Goal: Check status: Check status

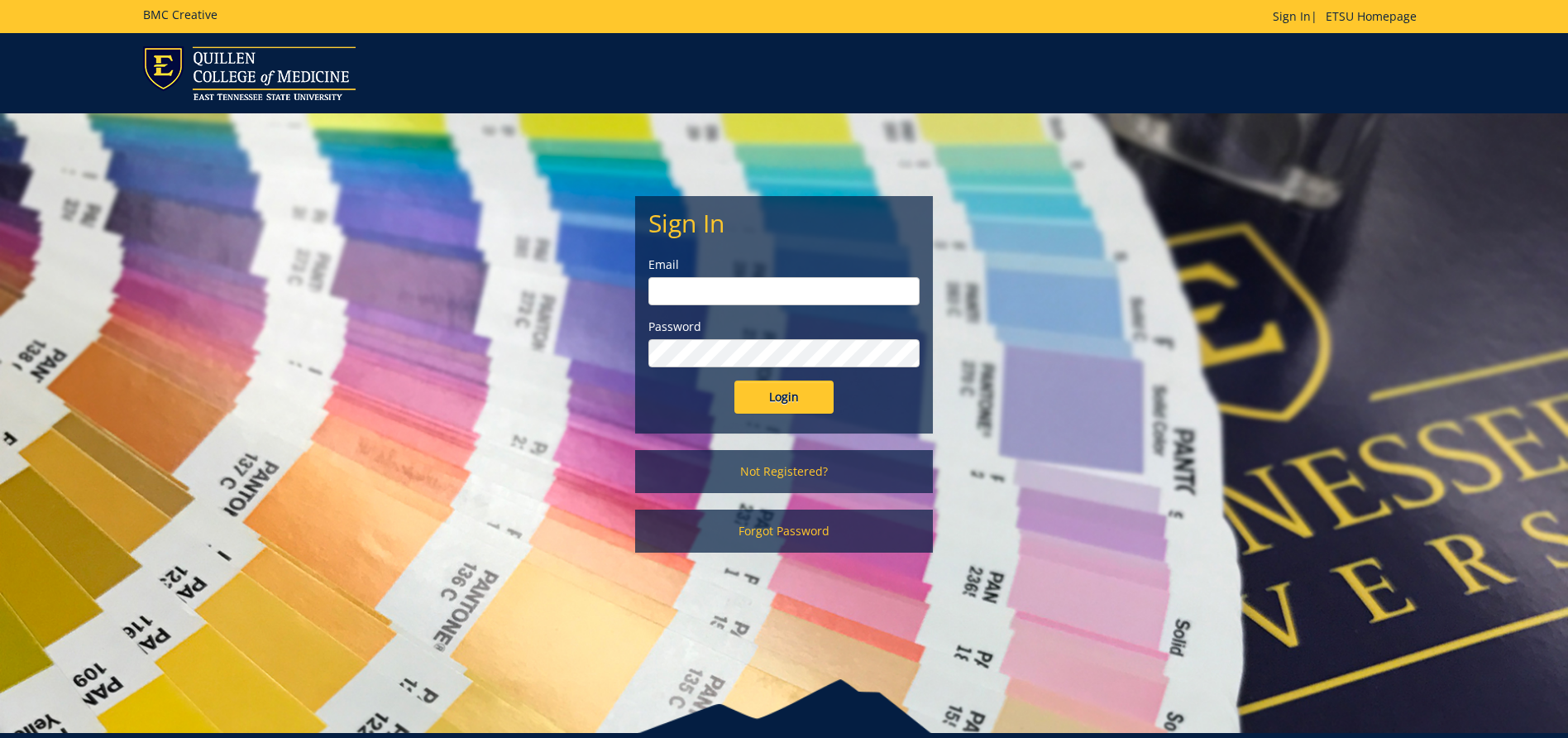
click at [751, 297] on input "email" at bounding box center [784, 292] width 271 height 29
type input "[EMAIL_ADDRESS][DOMAIN_NAME]"
click at [734, 380] on input "Login" at bounding box center [784, 396] width 99 height 33
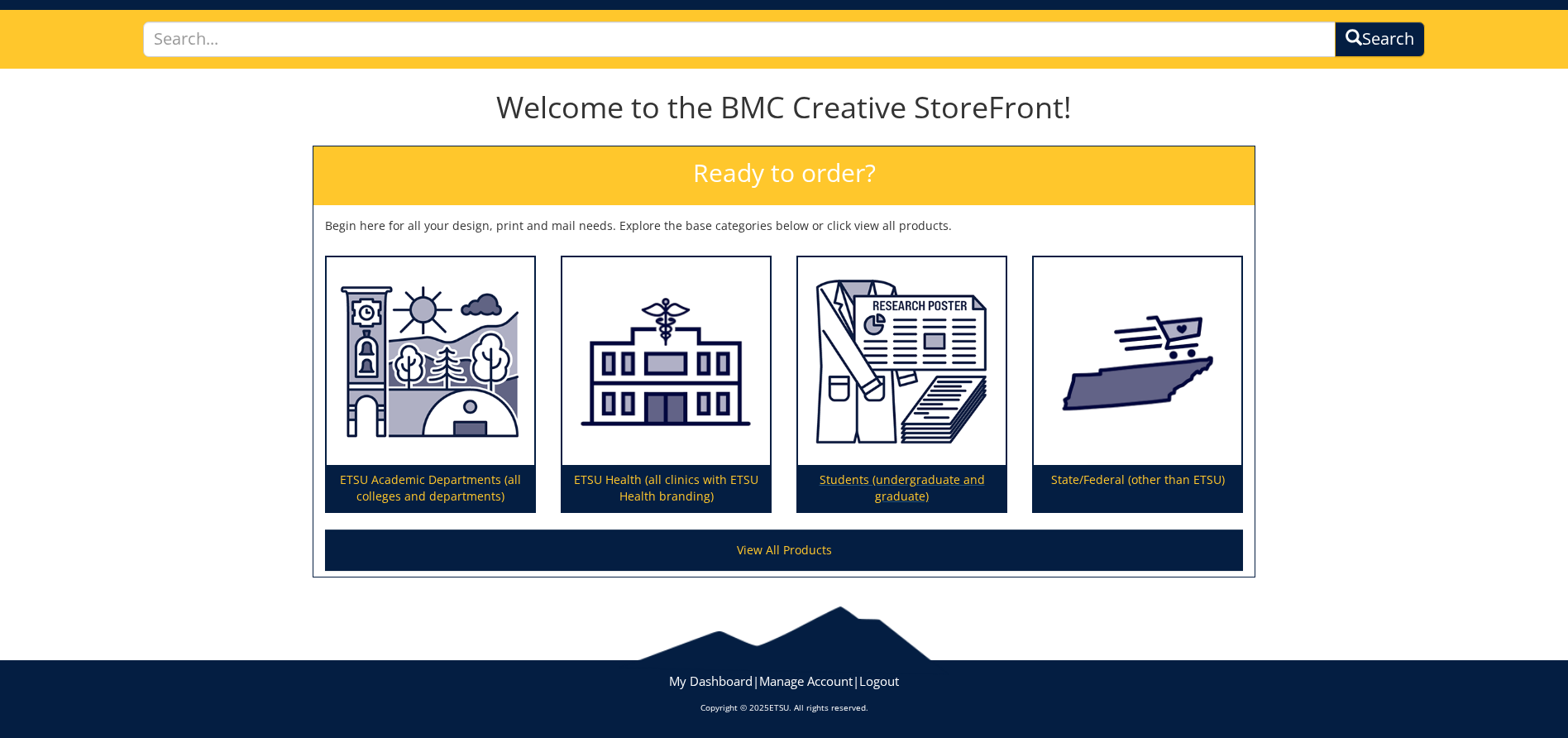
scroll to position [21, 0]
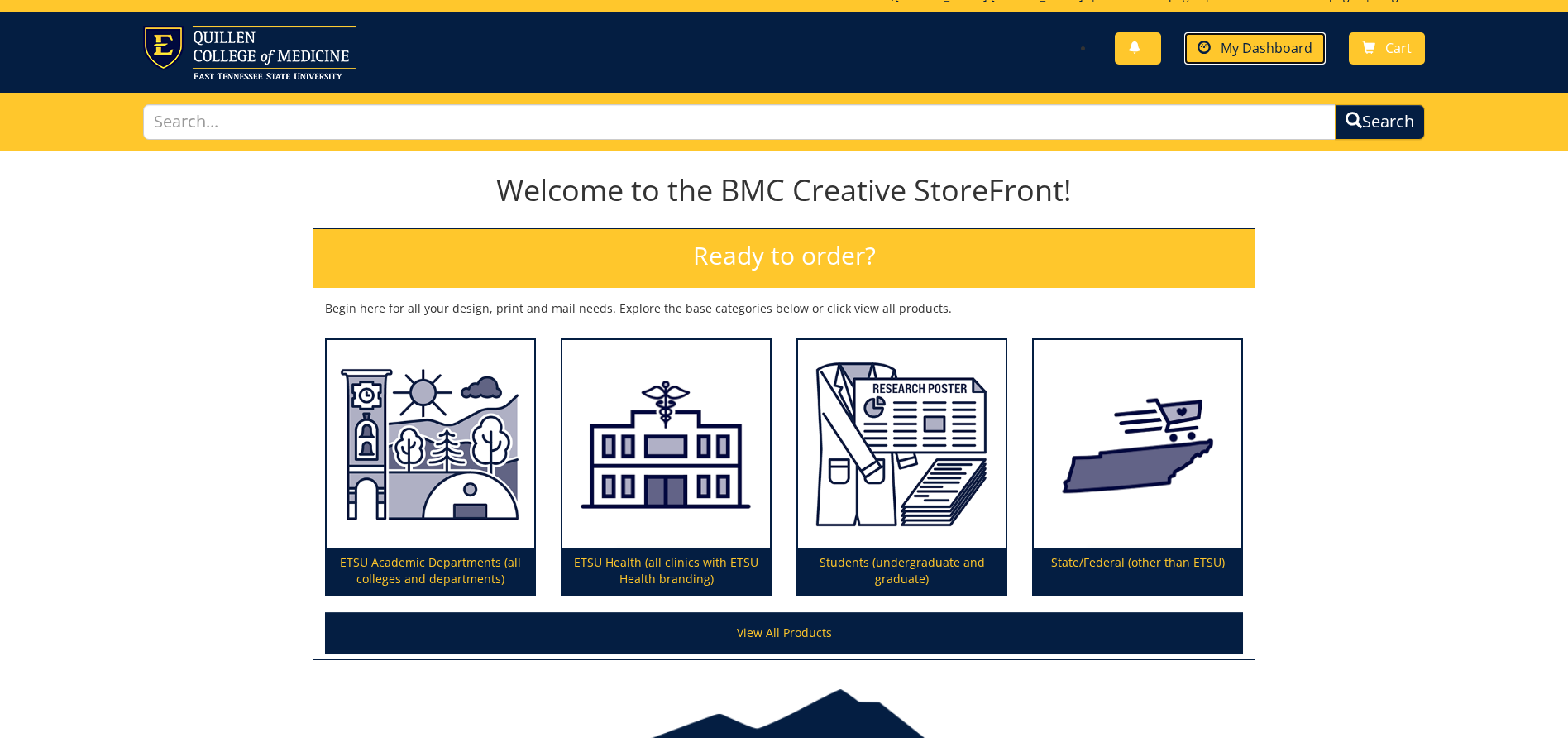
click at [1273, 45] on span "My Dashboard" at bounding box center [1266, 48] width 92 height 18
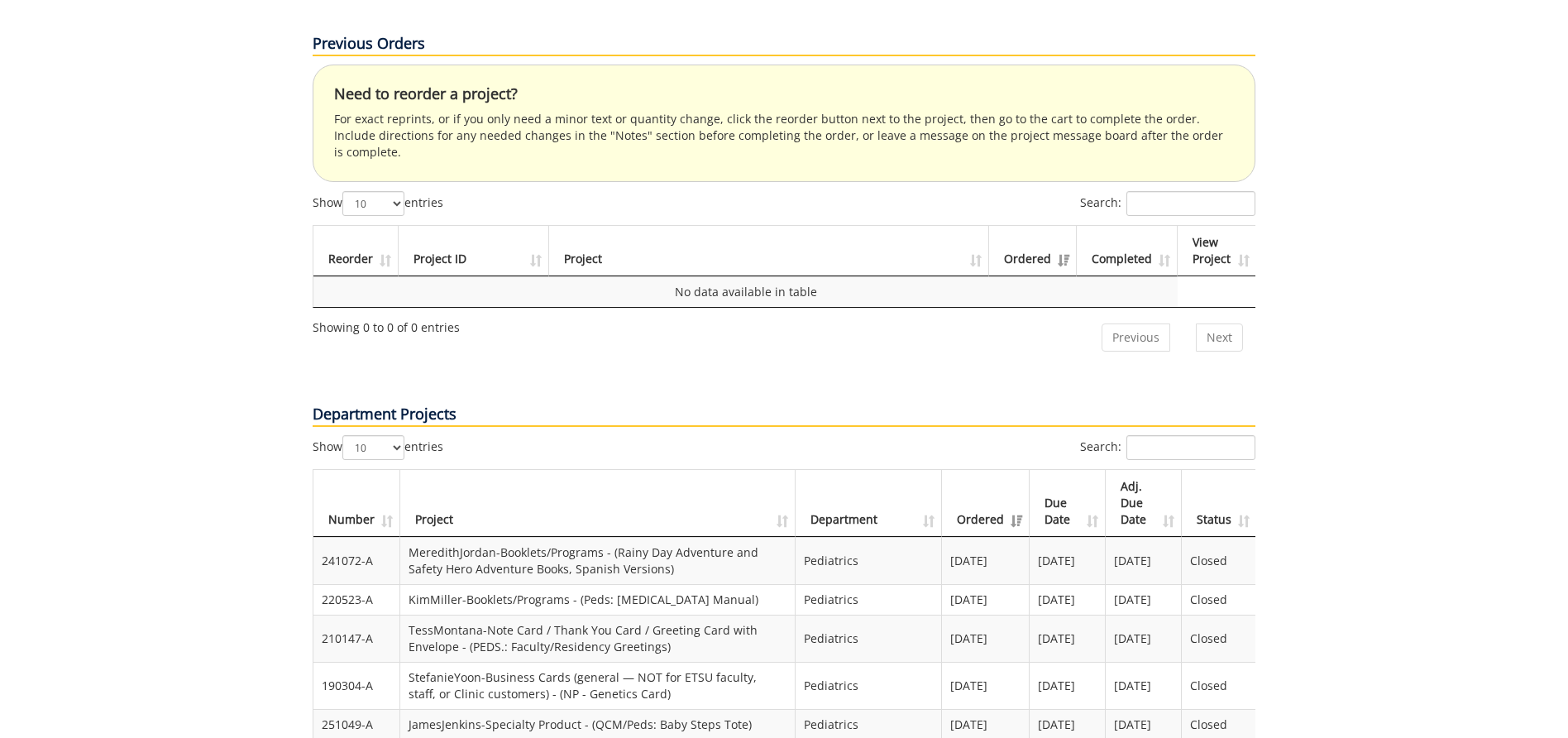
scroll to position [1075, 0]
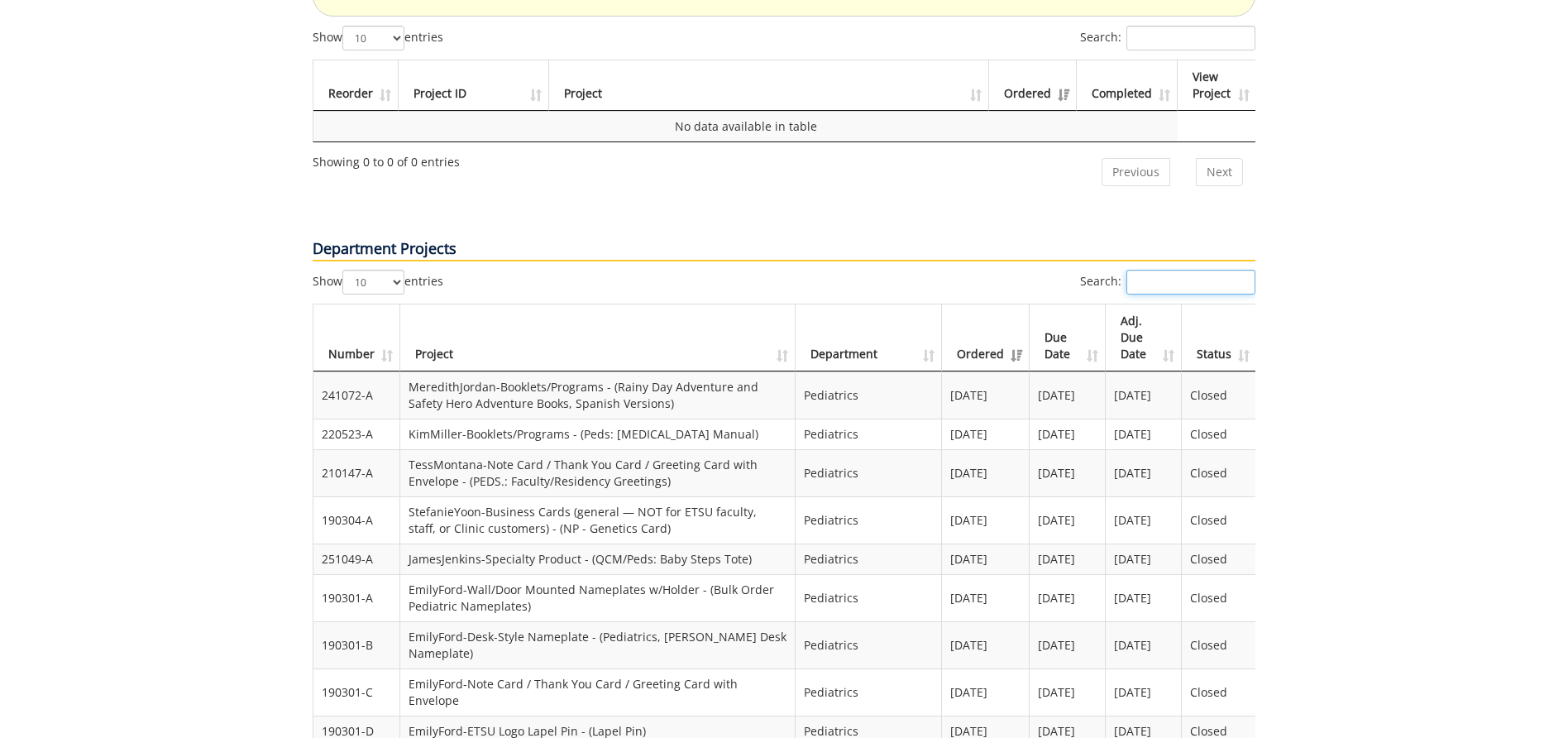
click at [1193, 269] on input "Search:" at bounding box center [1191, 282] width 129 height 25
paste input "231238-A"
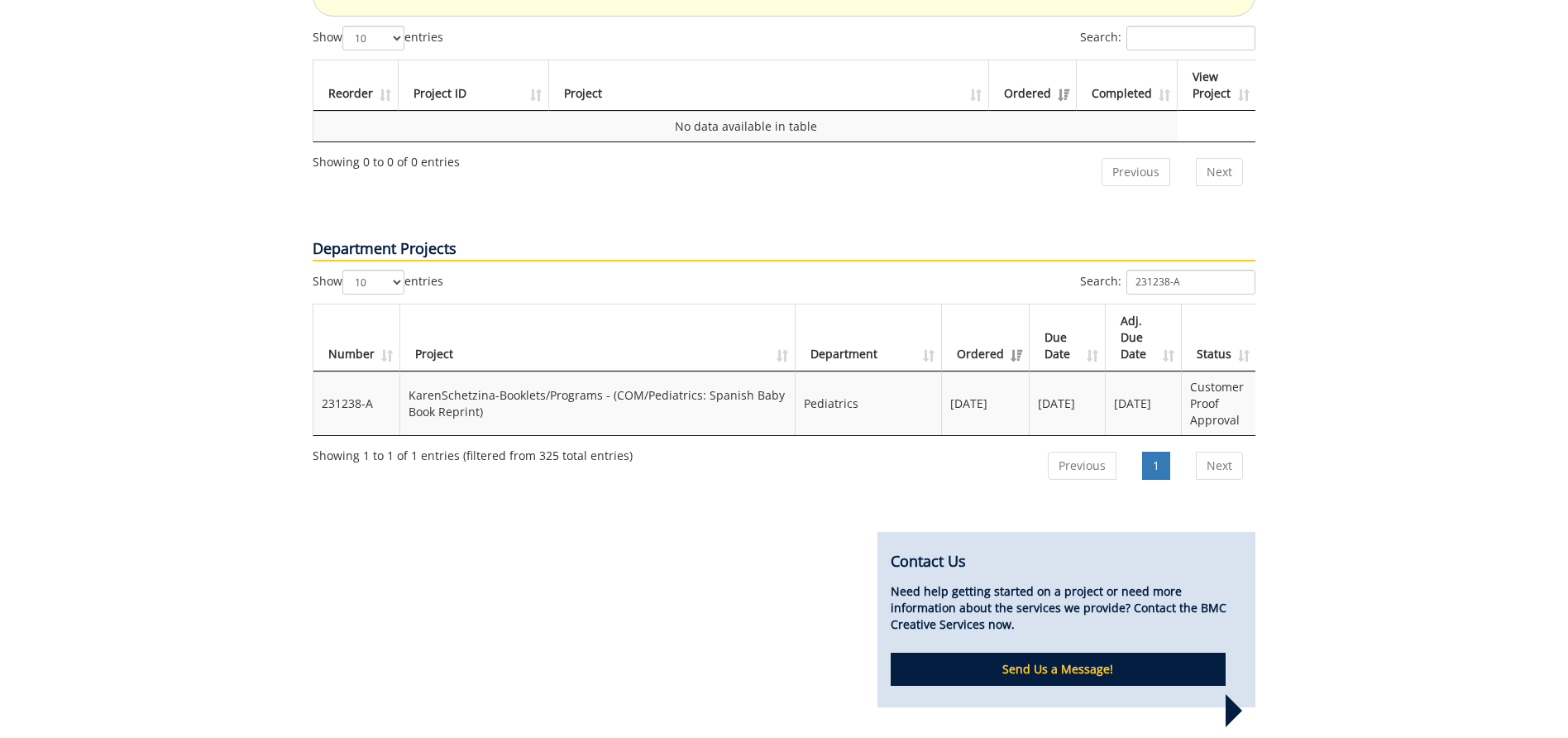
click at [469, 371] on td "KarenSchetzina-Booklets/Programs - (COM/Pediatrics: Spanish Baby Book Reprint)" at bounding box center [598, 402] width 395 height 63
click at [337, 371] on td "231238-A" at bounding box center [356, 402] width 87 height 63
click at [906, 371] on td "Pediatrics" at bounding box center [869, 402] width 146 height 63
drag, startPoint x: 1198, startPoint y: 236, endPoint x: 993, endPoint y: 236, distance: 205.0
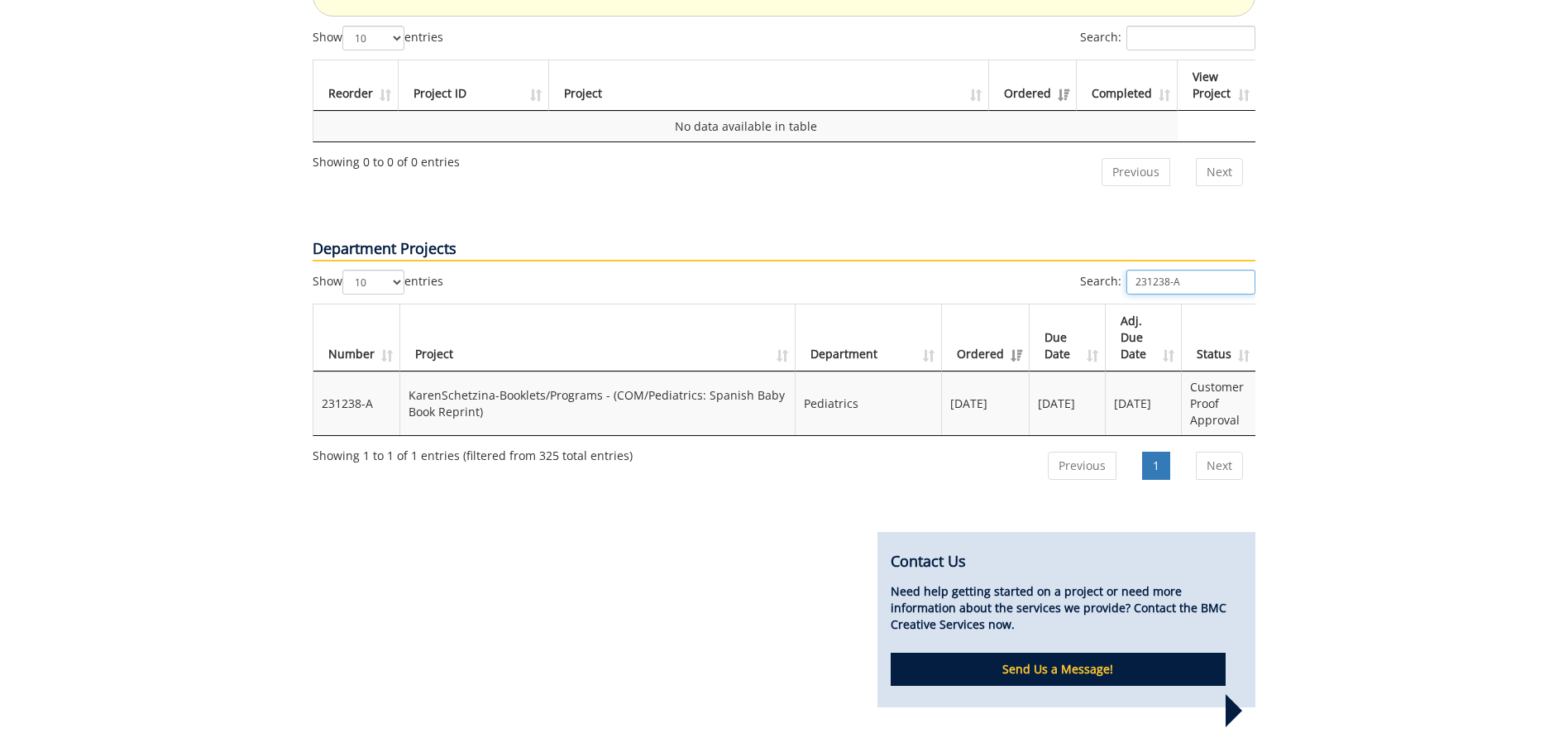
click at [993, 269] on div "Search: 231238-A" at bounding box center [1020, 284] width 471 height 29
paste input "52107-E"
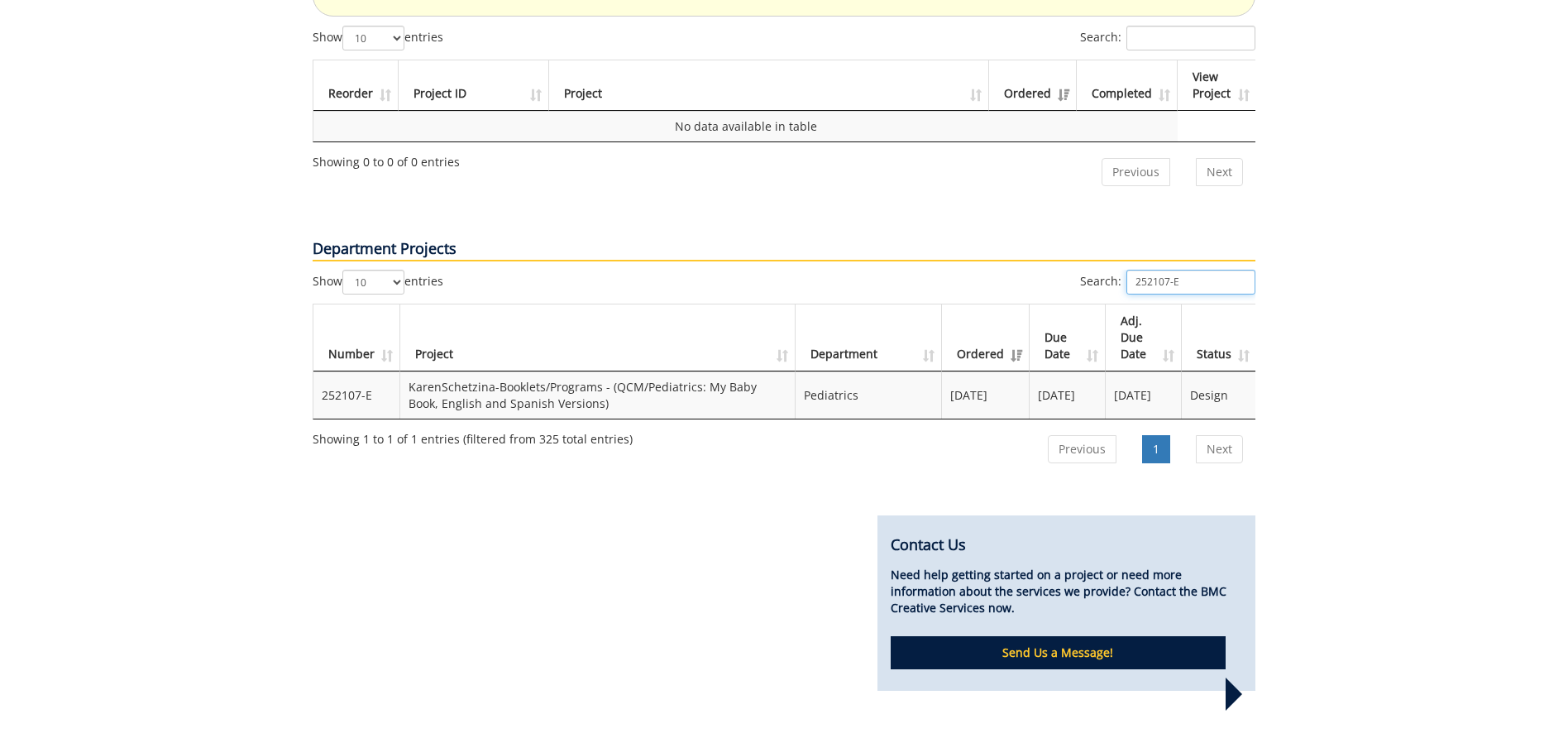
drag, startPoint x: 1183, startPoint y: 232, endPoint x: 1092, endPoint y: 237, distance: 91.1
click at [1099, 269] on label "Search: 252107-E" at bounding box center [1168, 282] width 176 height 25
paste input "A"
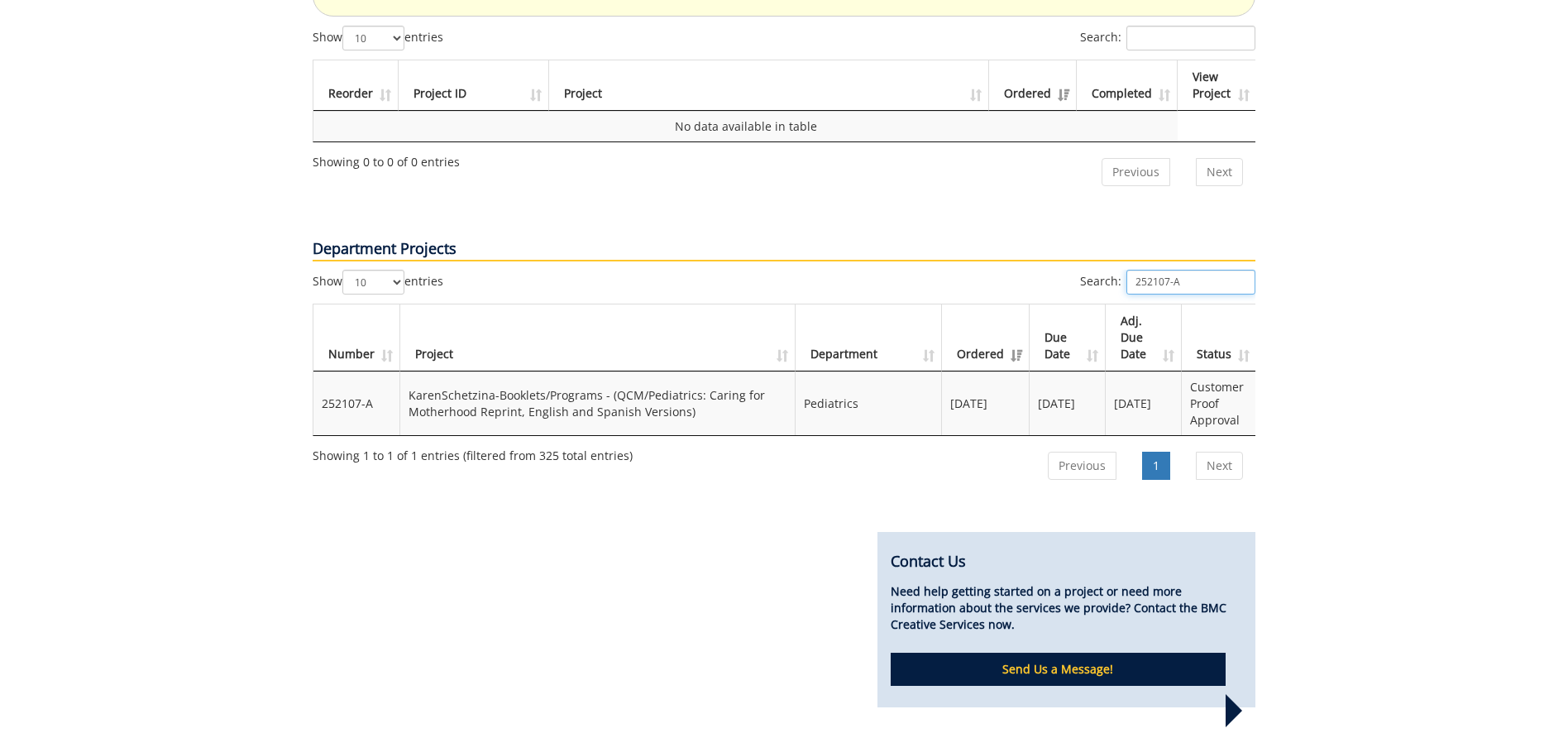
type input "252107-A"
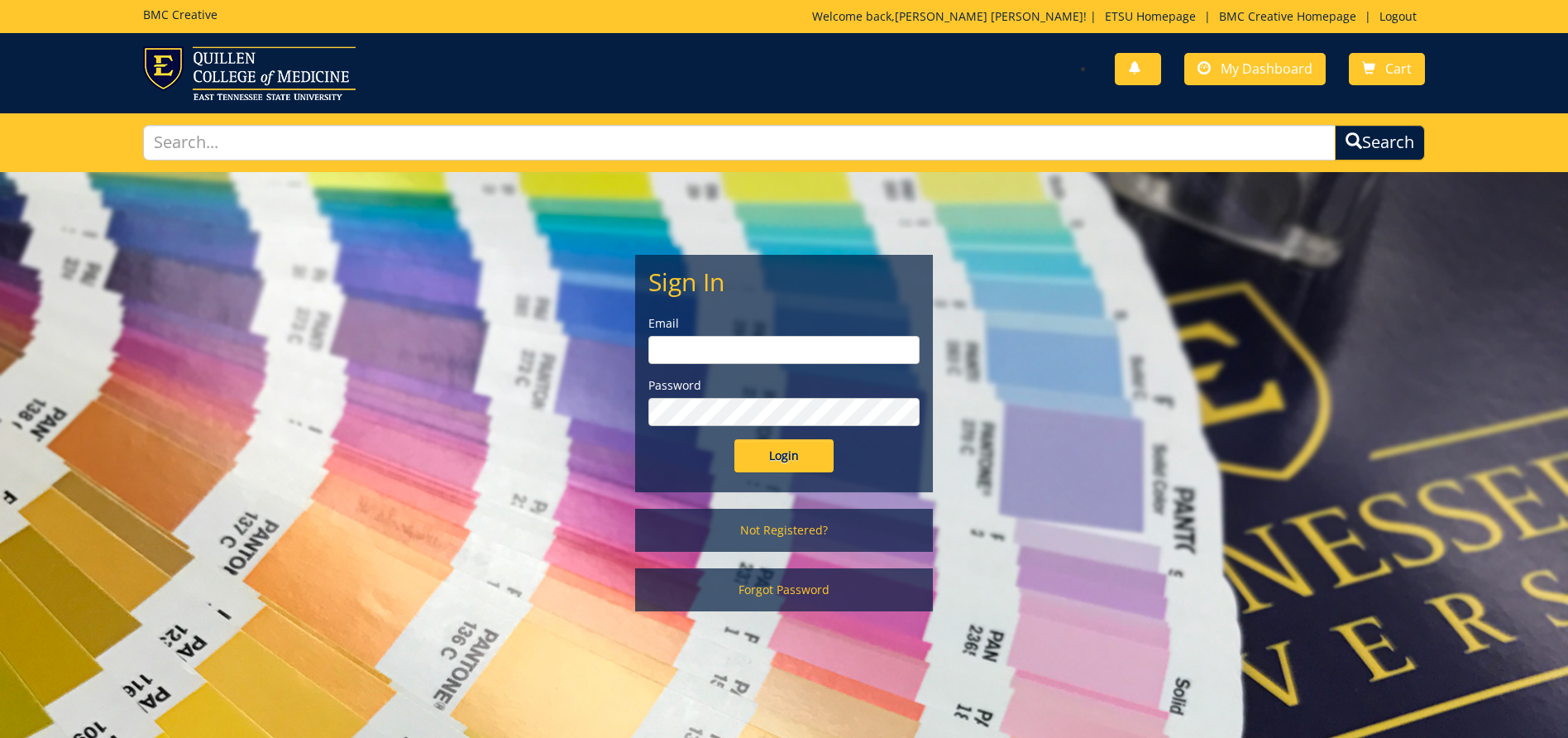
click at [825, 353] on input "email" at bounding box center [784, 350] width 271 height 29
type input "honeycutta1@etsu.edu"
click at [734, 439] on input "Login" at bounding box center [784, 455] width 99 height 33
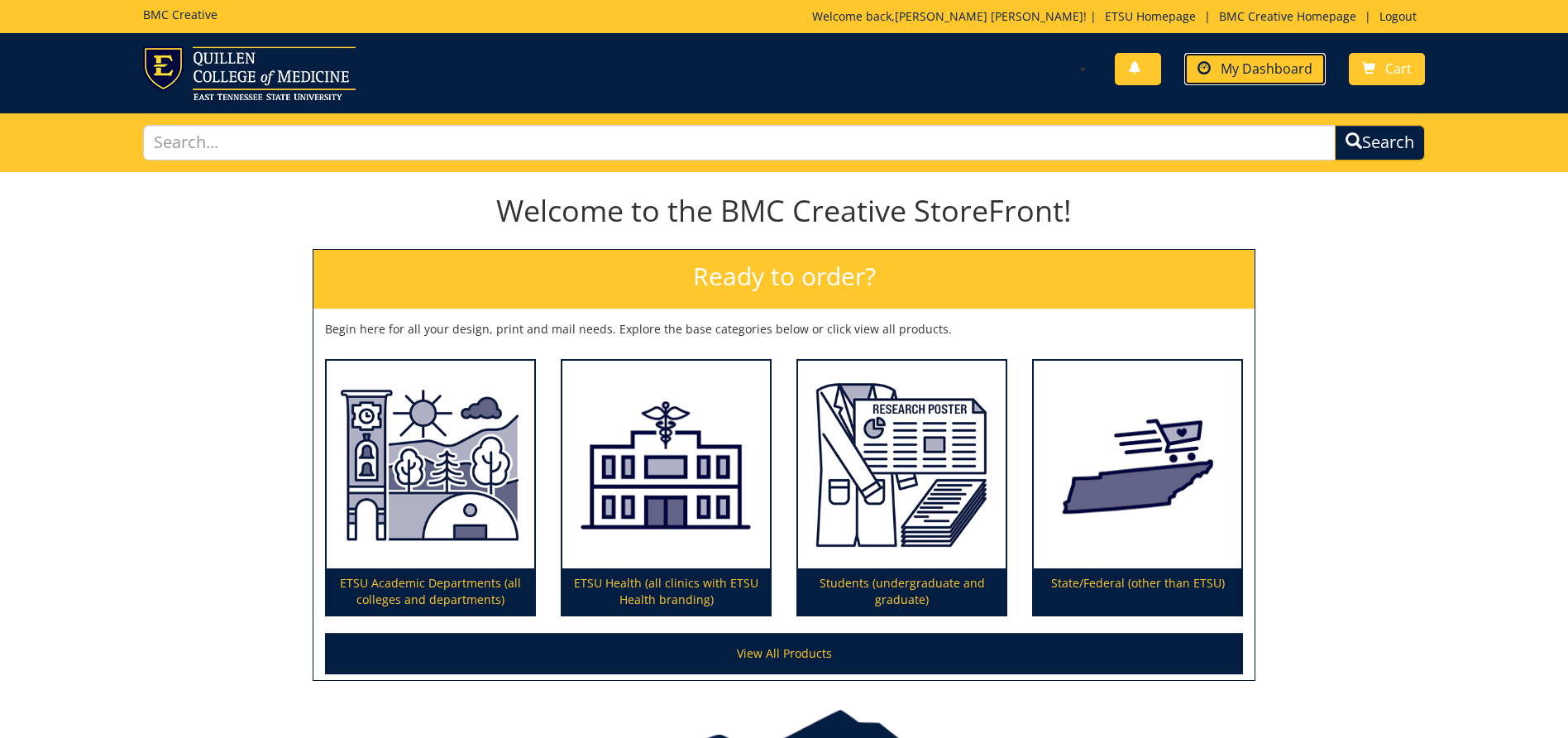
click at [1290, 70] on span "My Dashboard" at bounding box center [1266, 69] width 92 height 18
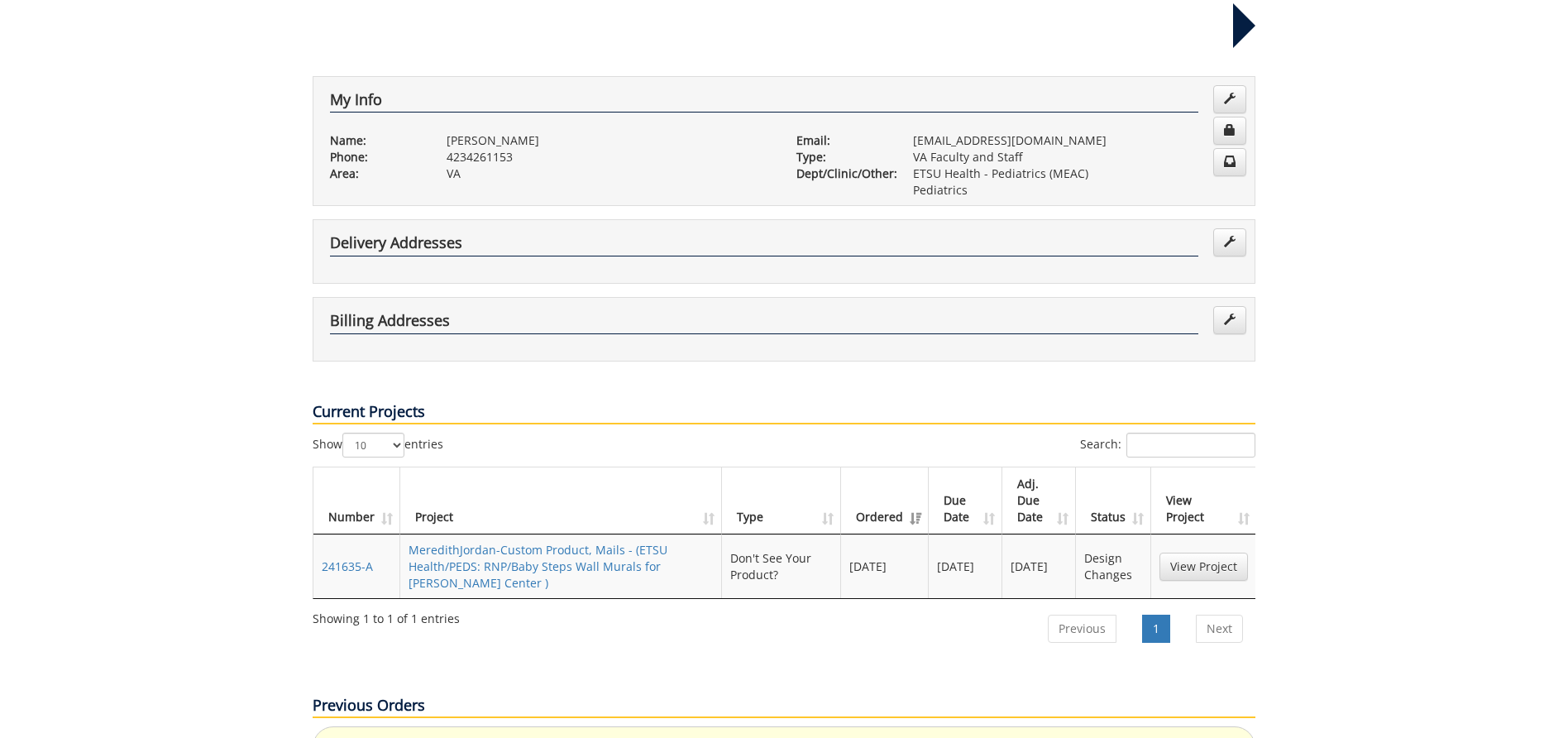
scroll to position [331, 0]
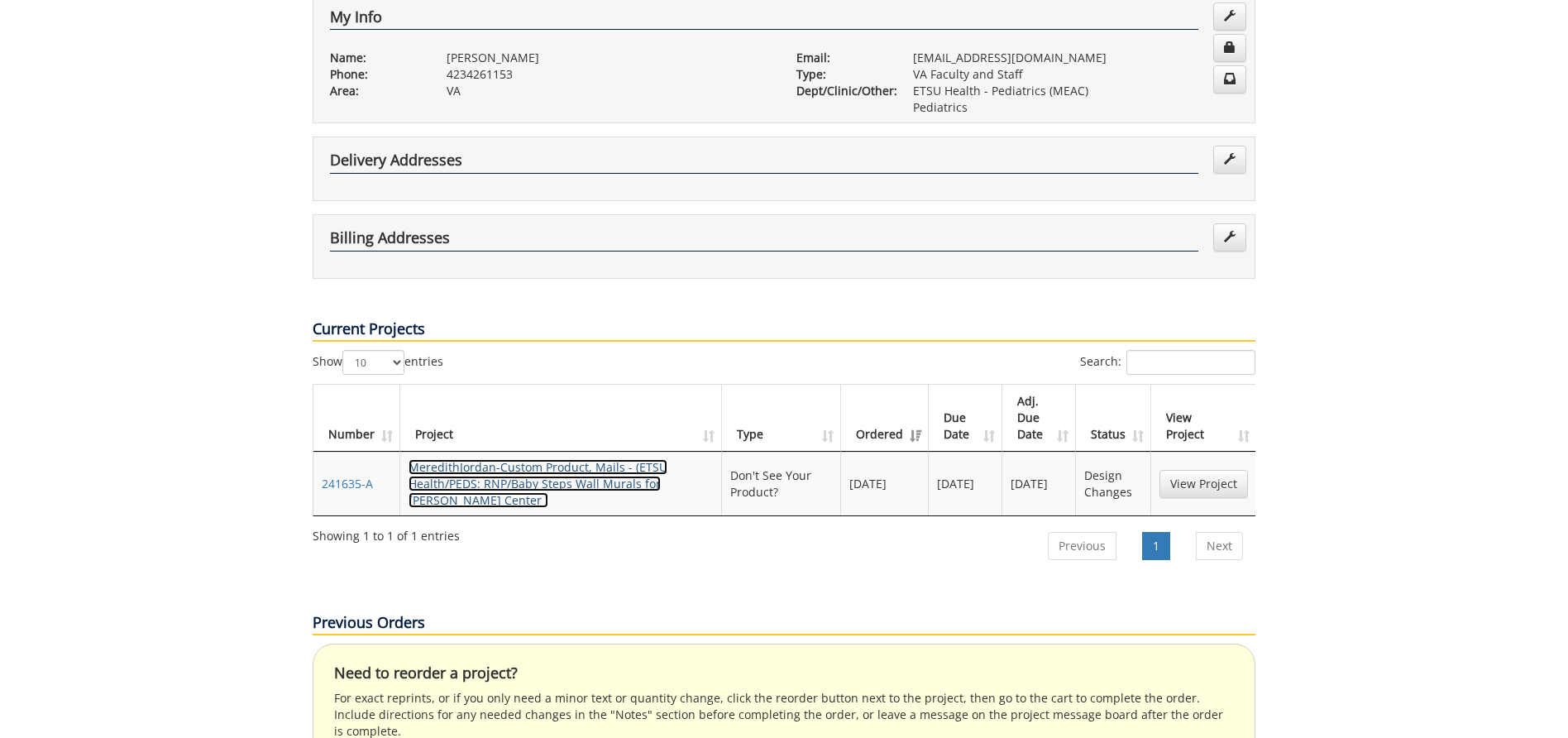
click at [523, 459] on link "MeredithJordan-Custom Product, Mails - (ETSU Health/PEDS: RNP/Baby Steps Wall M…" at bounding box center [538, 483] width 259 height 49
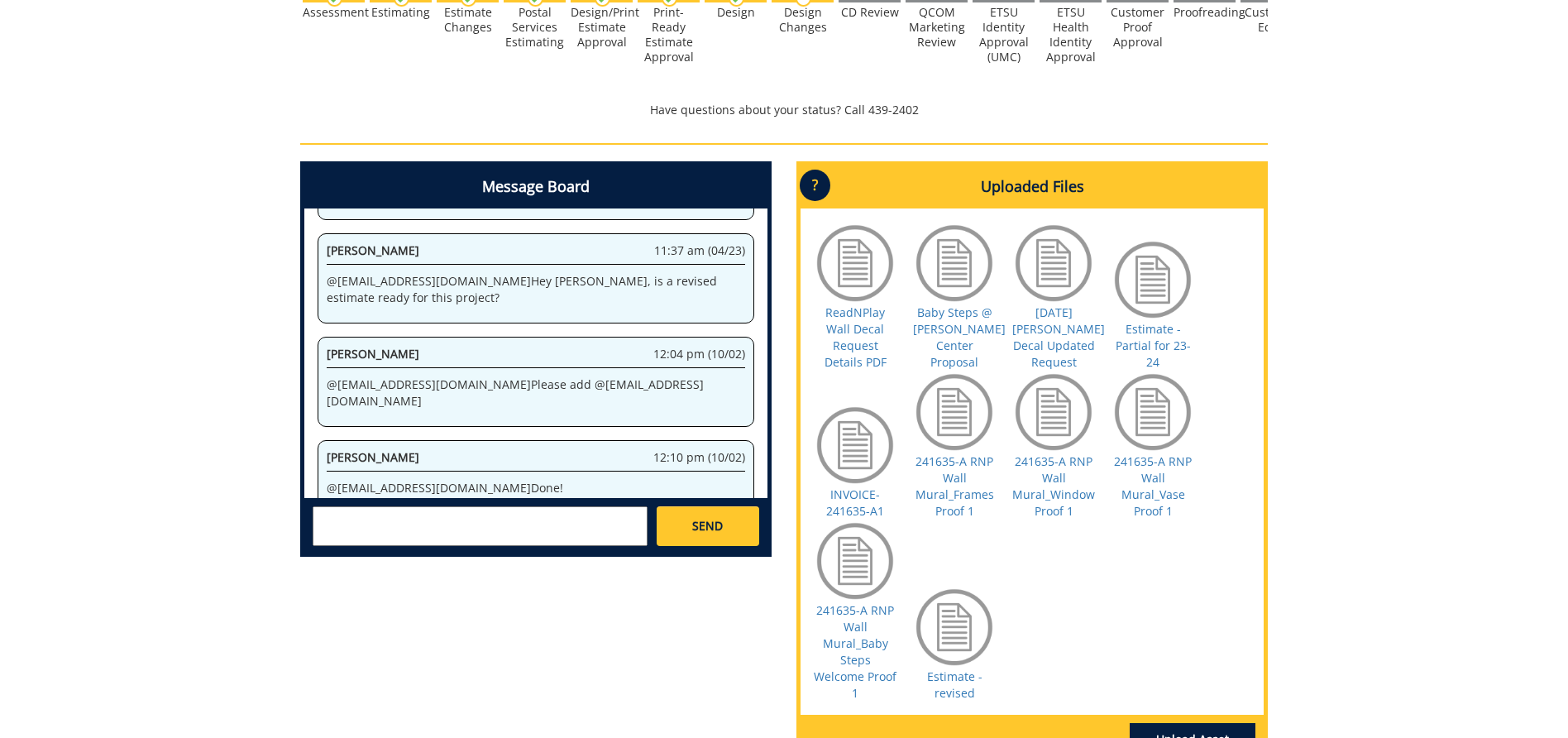
scroll to position [730, 0]
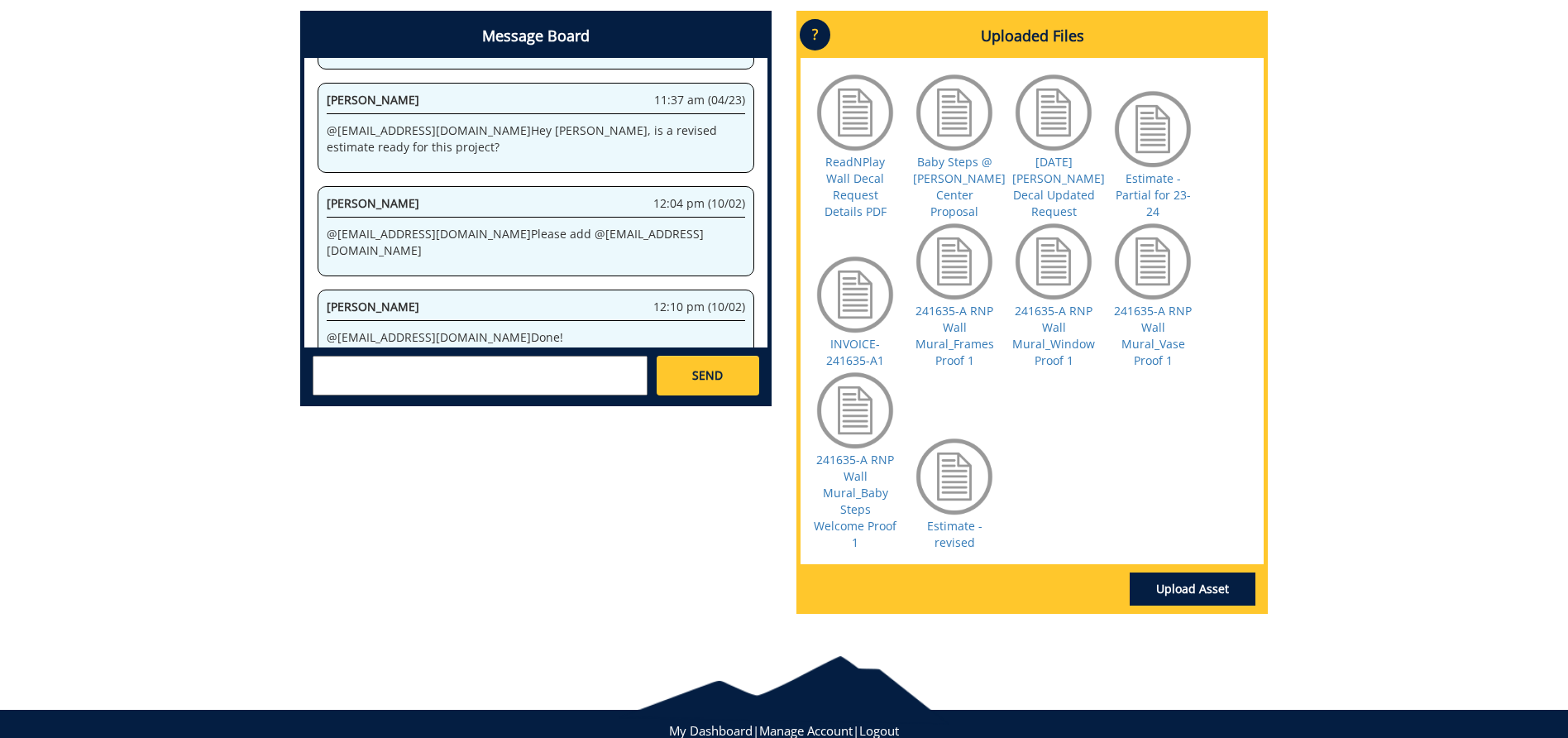
click at [610, 356] on textarea at bounding box center [479, 376] width 335 height 39
